Goal: Information Seeking & Learning: Learn about a topic

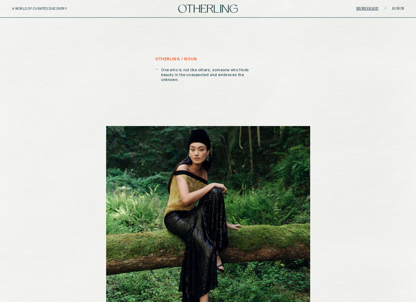
click at [362, 8] on link "Membership" at bounding box center [367, 9] width 23 height 4
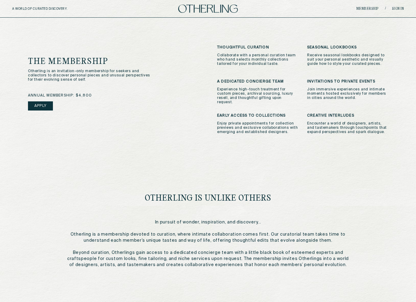
scroll to position [165, 0]
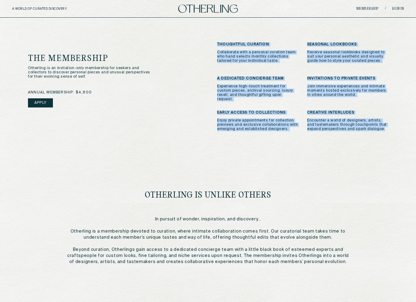
drag, startPoint x: 213, startPoint y: 40, endPoint x: 390, endPoint y: 122, distance: 195.2
click at [390, 122] on div "the membership Otherling is an invitation-only membership for seekers and colle…" at bounding box center [208, 145] width 384 height 284
click at [249, 71] on div "thoughtful curation Collaborate with a personal curation team who hand selects …" at bounding box center [302, 88] width 171 height 93
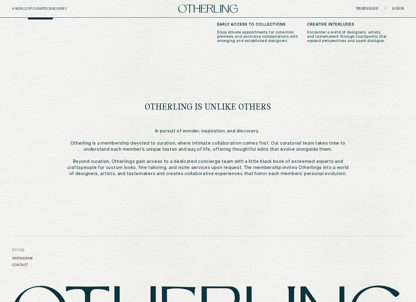
scroll to position [262, 0]
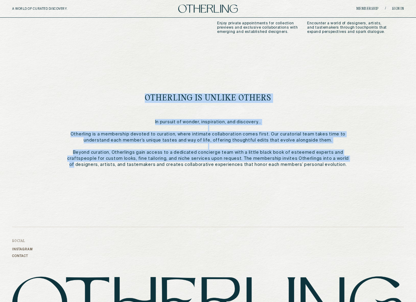
drag, startPoint x: 144, startPoint y: 86, endPoint x: 347, endPoint y: 148, distance: 212.0
click at [347, 148] on div "otherling is unlike others In pursuit of wonder, inspiration, and discovery... …" at bounding box center [208, 114] width 282 height 107
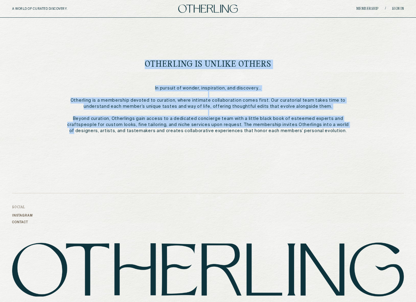
scroll to position [298, 0]
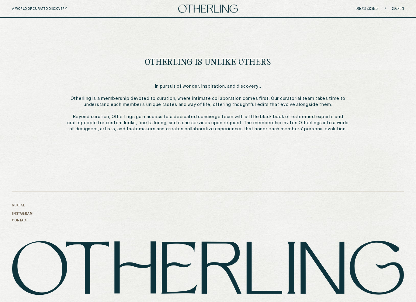
click at [21, 203] on h3 "Social" at bounding box center [22, 205] width 21 height 4
click at [19, 212] on link "Instagram" at bounding box center [22, 214] width 21 height 4
